Goal: Book appointment/travel/reservation

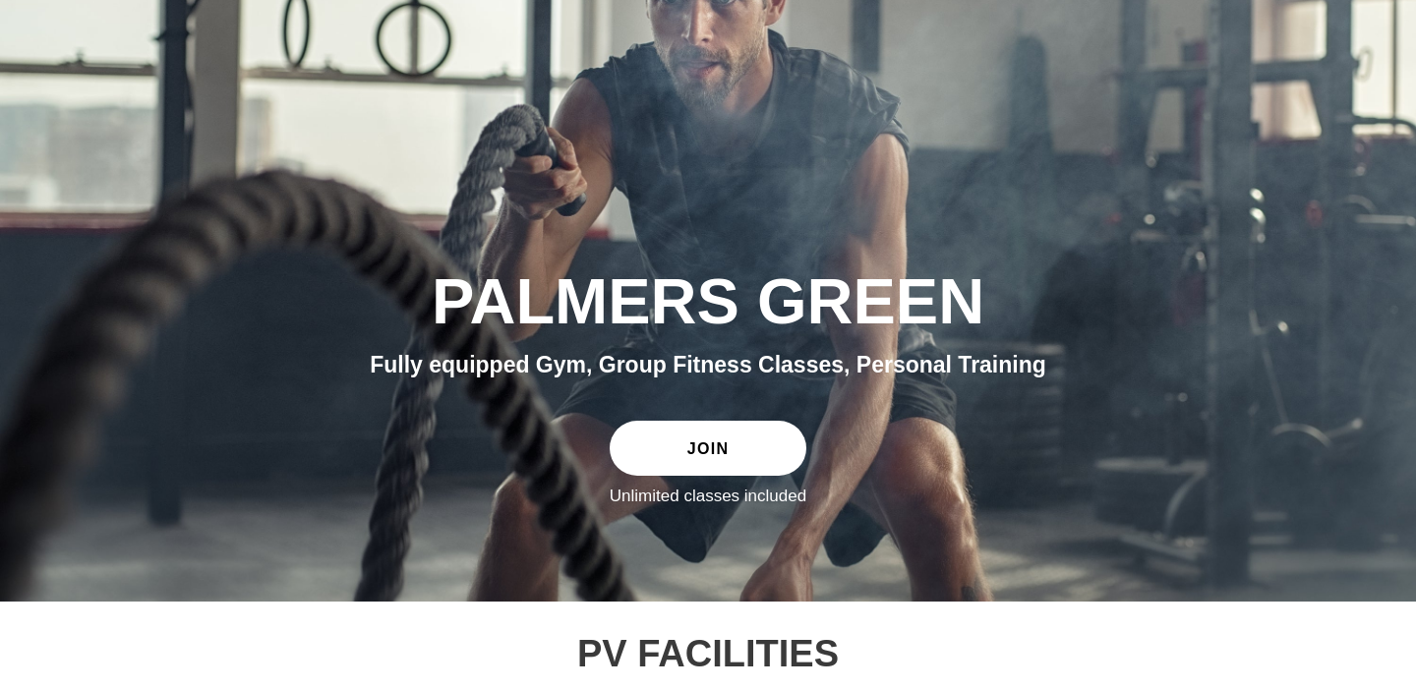
scroll to position [209, 0]
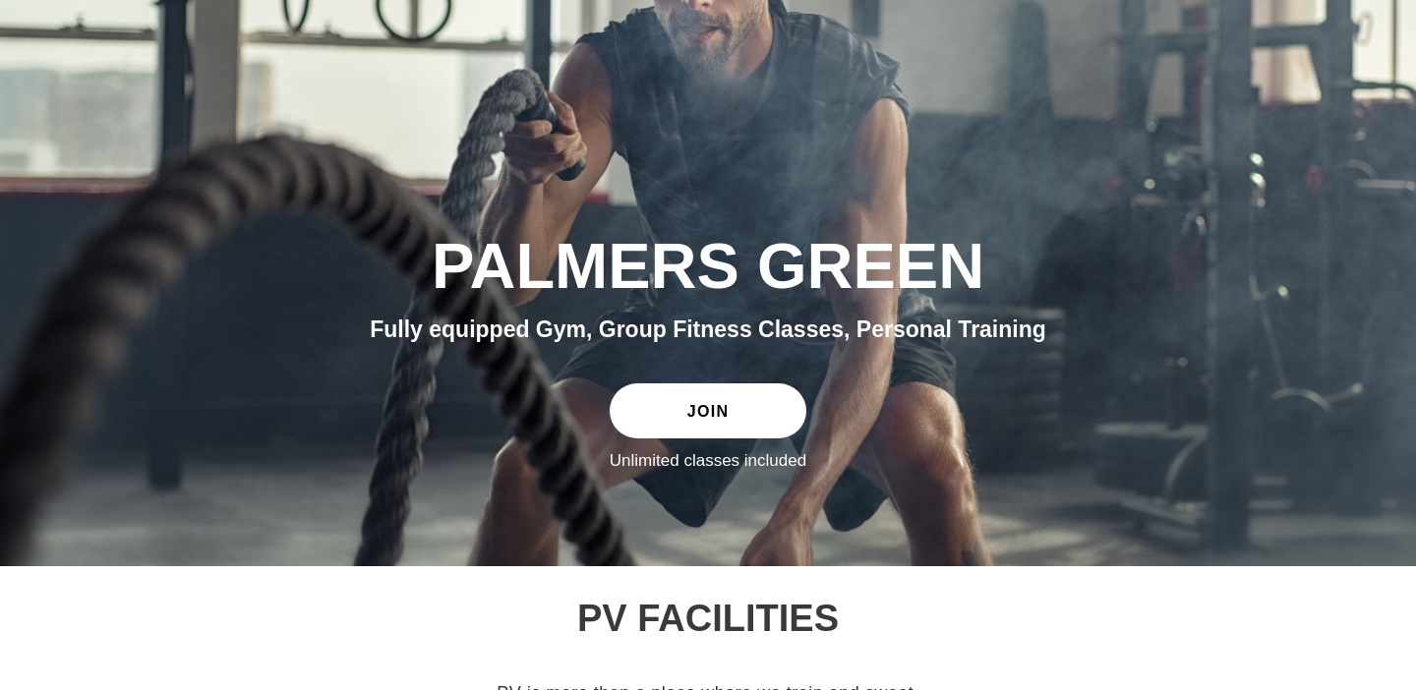
click at [705, 419] on link "JOIN" at bounding box center [708, 411] width 197 height 55
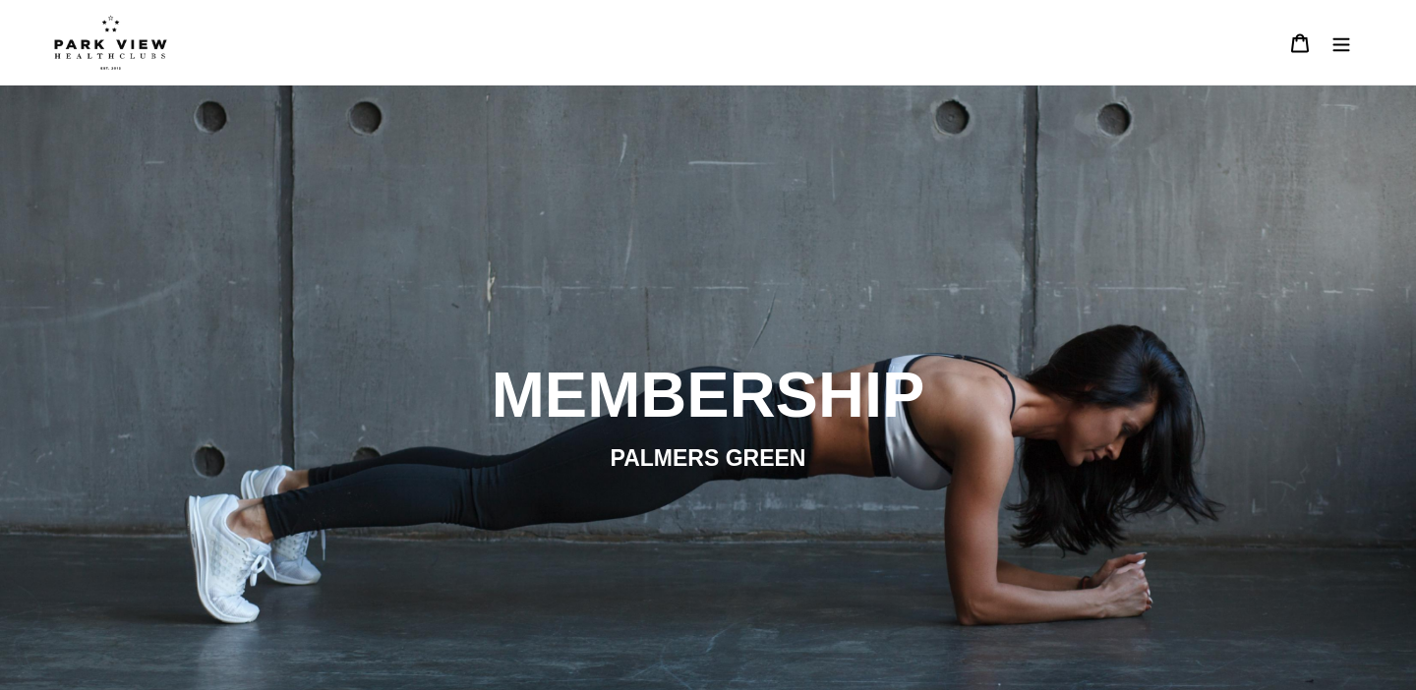
click at [148, 62] on img at bounding box center [110, 42] width 113 height 55
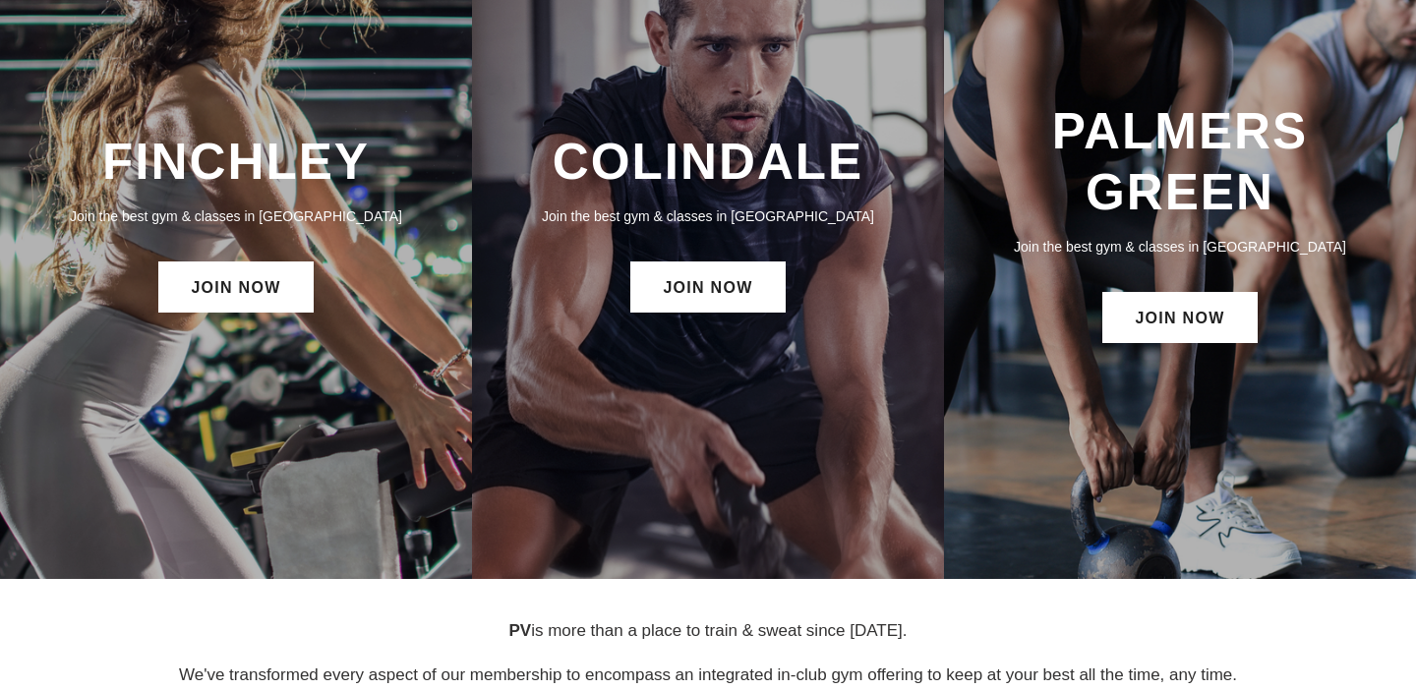
scroll to position [176, 0]
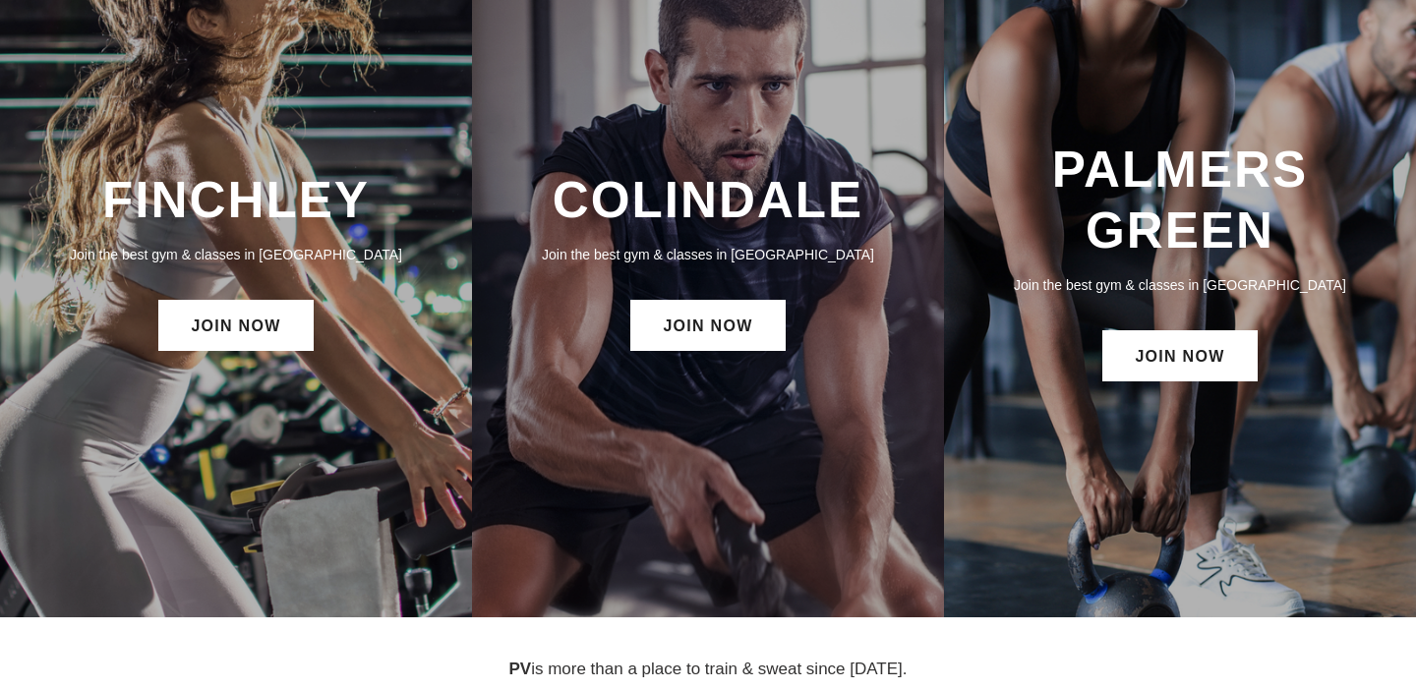
click at [1130, 415] on div "PALMERS GREEN Join the best gym & classes in London JOIN NOW" at bounding box center [1180, 264] width 472 height 708
click at [1132, 369] on link "JOIN NOW" at bounding box center [1179, 355] width 154 height 51
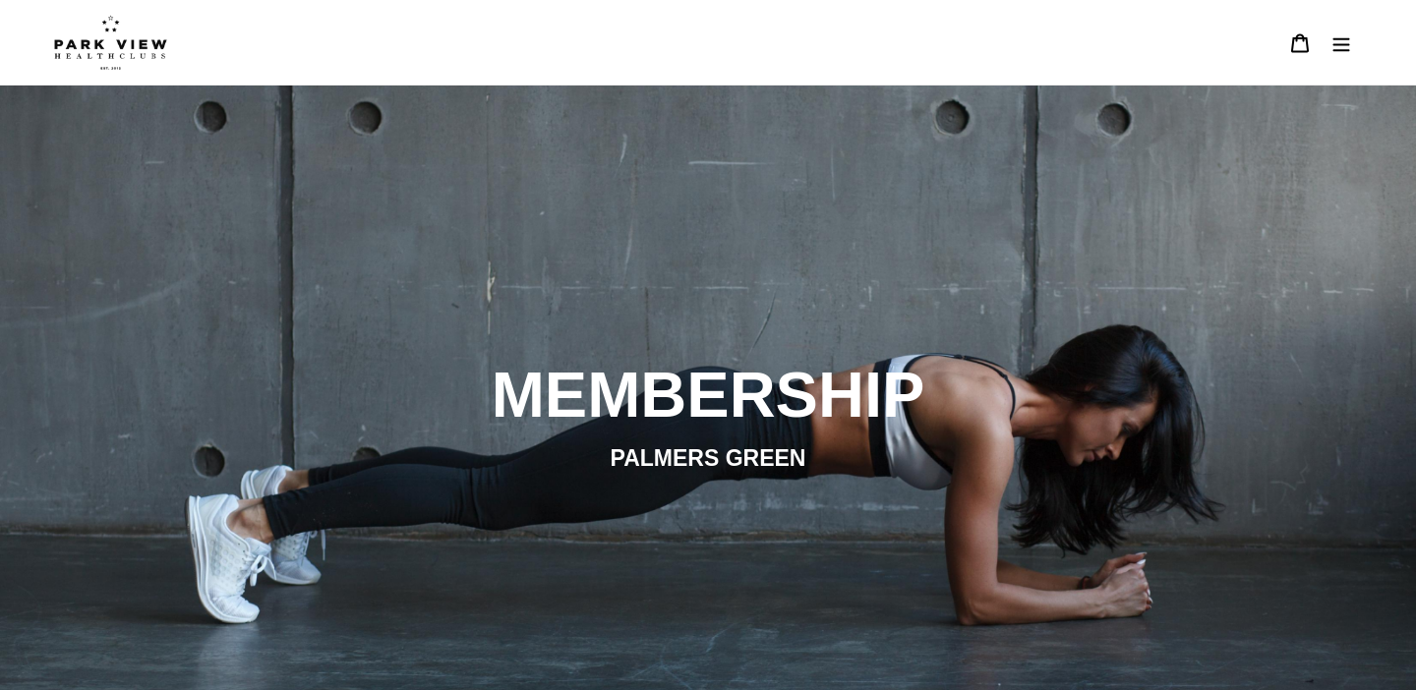
click at [1337, 41] on icon "Menu" at bounding box center [1342, 43] width 20 height 20
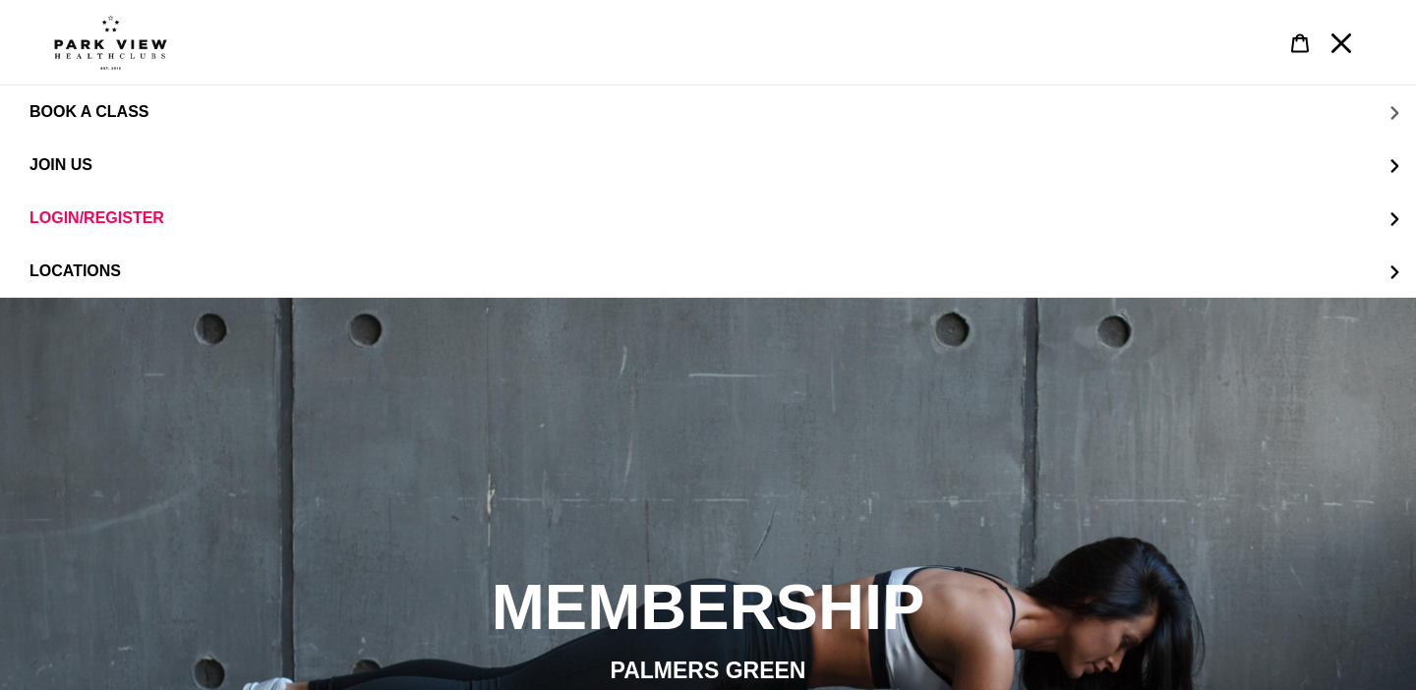
click at [89, 113] on span "BOOK A CLASS" at bounding box center [89, 112] width 119 height 18
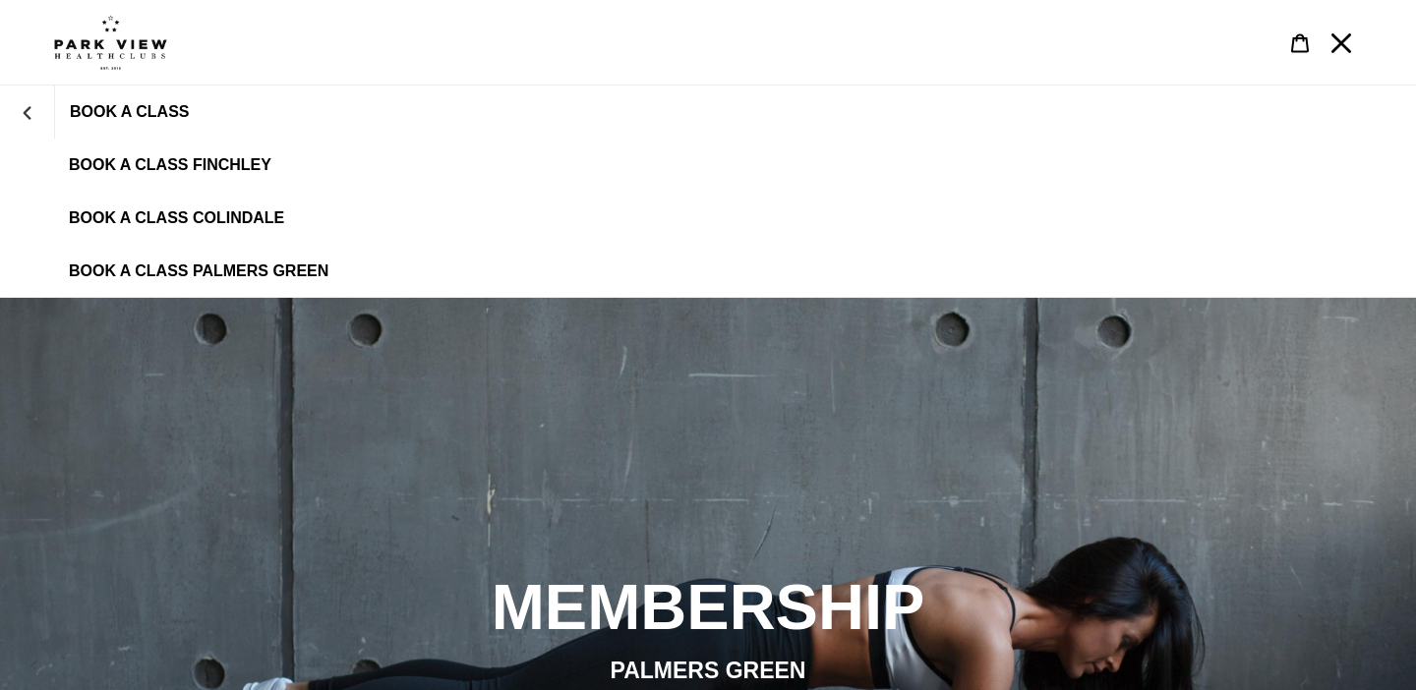
click at [159, 260] on link "BOOK A CLASS PALMERS GREEN" at bounding box center [708, 271] width 1416 height 53
